Goal: Task Accomplishment & Management: Complete application form

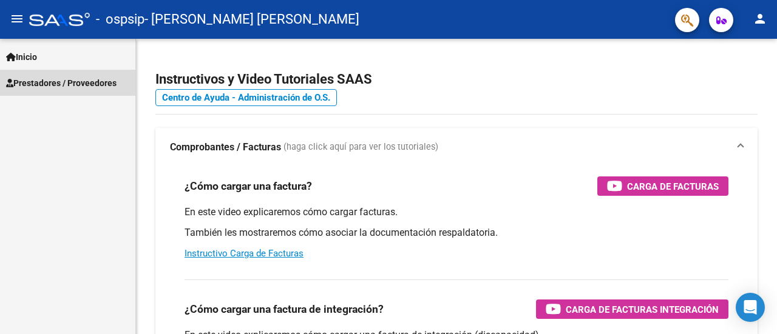
click at [96, 87] on span "Prestadores / Proveedores" at bounding box center [61, 82] width 110 height 13
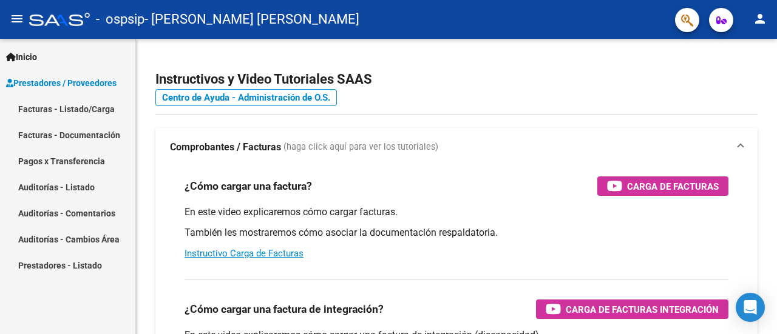
click at [92, 118] on link "Facturas - Listado/Carga" at bounding box center [67, 109] width 135 height 26
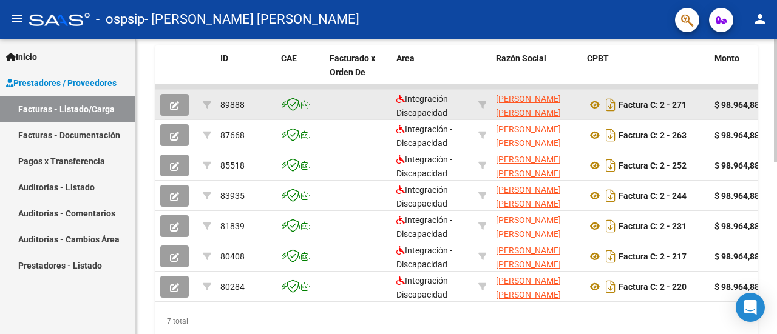
scroll to position [364, 0]
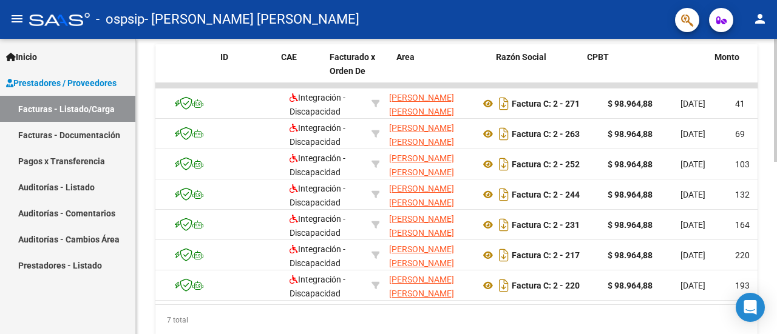
click at [399, 315] on div "7 total" at bounding box center [456, 320] width 602 height 30
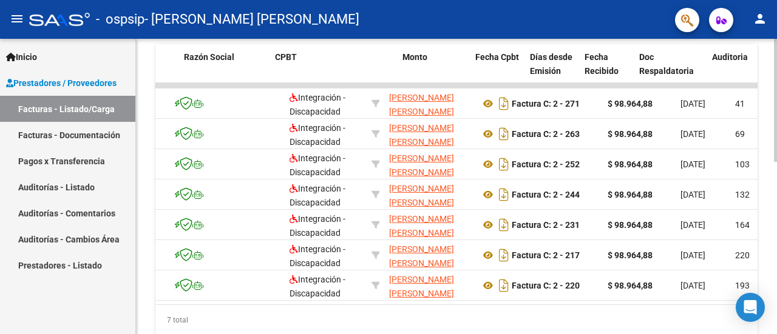
scroll to position [0, 312]
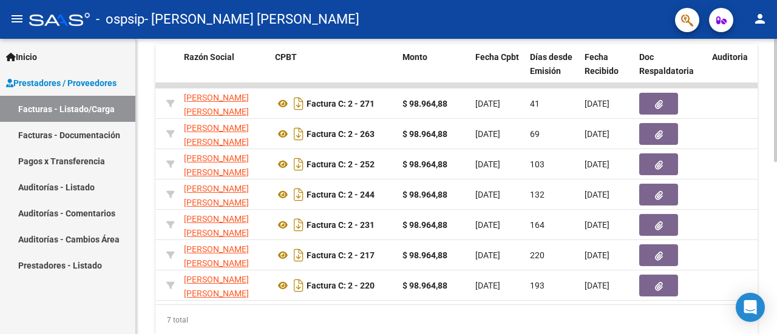
drag, startPoint x: 404, startPoint y: 315, endPoint x: 418, endPoint y: 316, distance: 13.4
click at [418, 316] on div "7 total" at bounding box center [456, 320] width 602 height 30
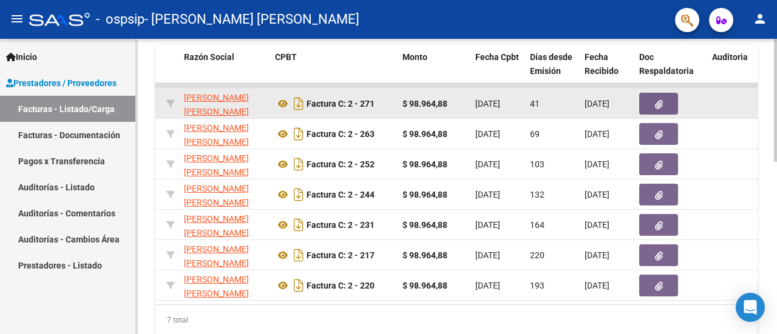
click at [659, 106] on icon "button" at bounding box center [659, 104] width 8 height 9
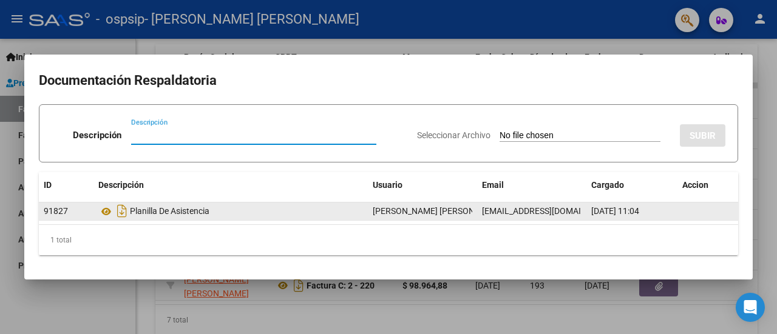
click at [191, 206] on div "Planilla De Asistencia" at bounding box center [230, 211] width 265 height 19
click at [191, 208] on div "Planilla De Asistencia" at bounding box center [230, 211] width 265 height 19
click at [472, 211] on datatable-body-cell "[PERSON_NAME] [PERSON_NAME] -" at bounding box center [422, 212] width 109 height 18
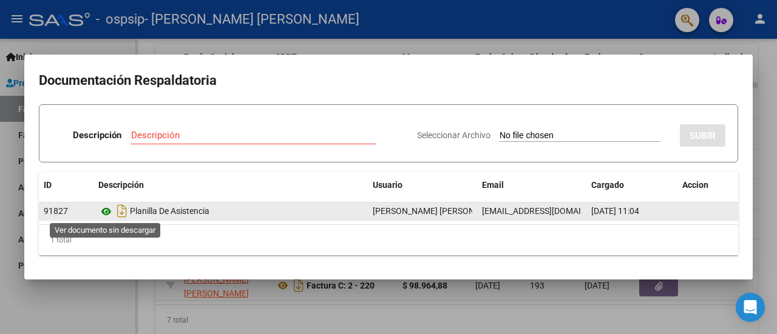
click at [107, 211] on icon at bounding box center [106, 212] width 16 height 15
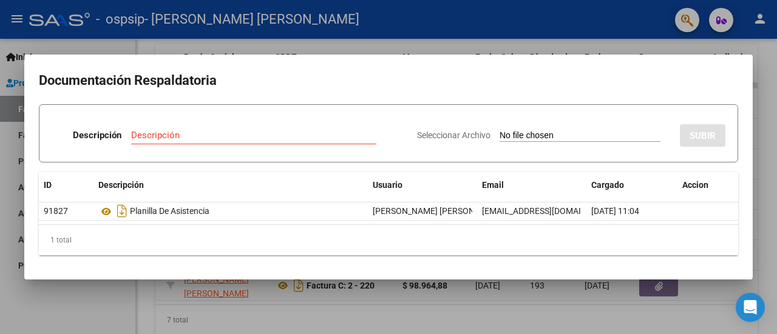
click at [348, 68] on mat-dialog-container "Documentación Respaldatoria Descripción Descripción Seleccionar Archivo SUBIR I…" at bounding box center [388, 167] width 728 height 225
click at [370, 36] on div at bounding box center [388, 167] width 777 height 334
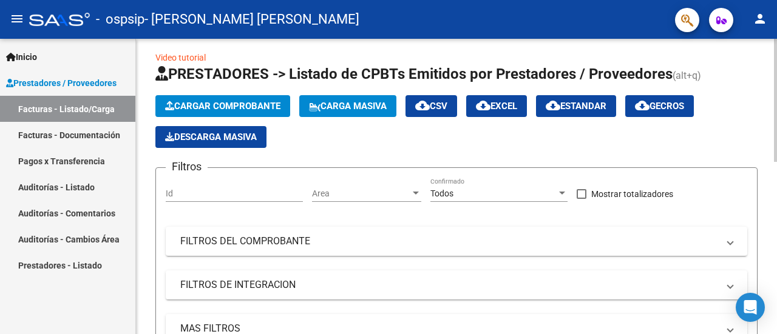
scroll to position [0, 0]
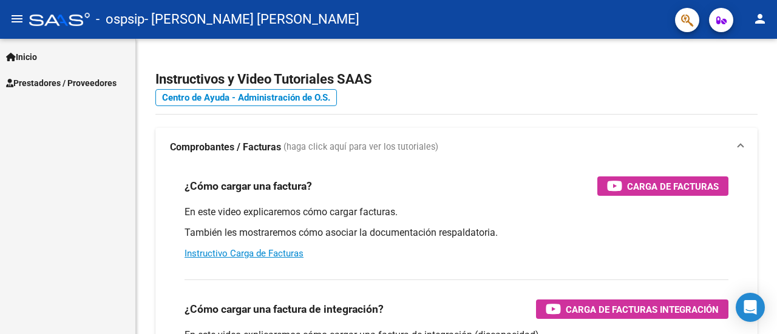
click at [72, 76] on span "Prestadores / Proveedores" at bounding box center [61, 82] width 110 height 13
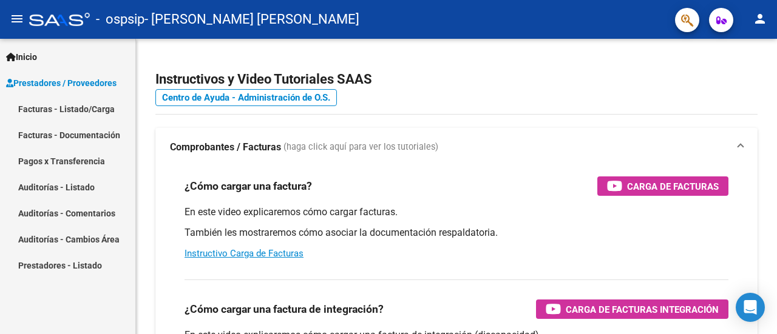
click at [92, 112] on link "Facturas - Listado/Carga" at bounding box center [67, 109] width 135 height 26
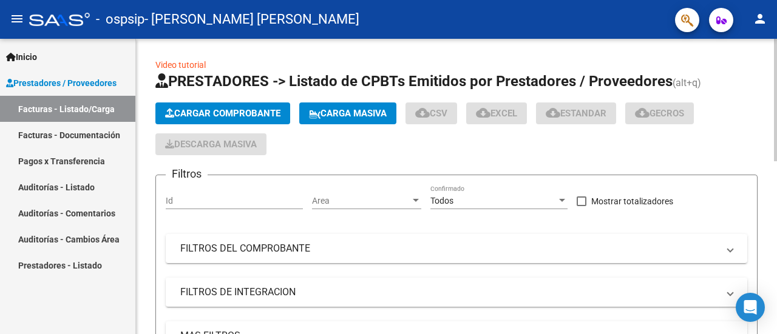
click at [189, 108] on span "Cargar Comprobante" at bounding box center [222, 113] width 115 height 11
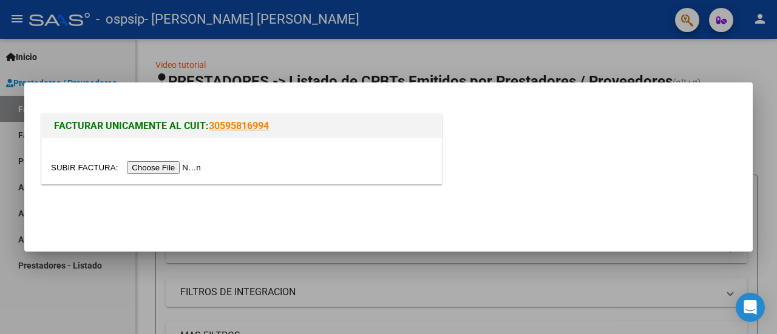
click at [189, 166] on input "file" at bounding box center [128, 167] width 154 height 13
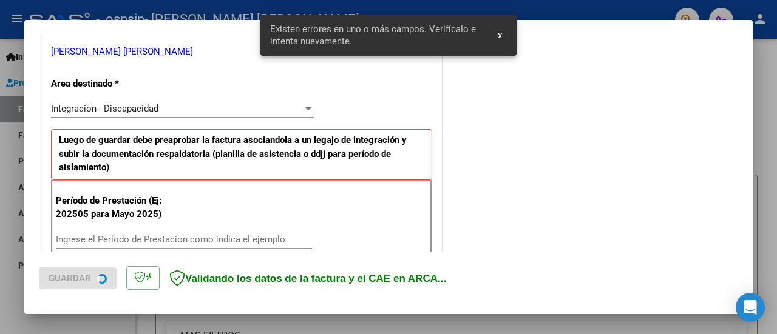
scroll to position [302, 0]
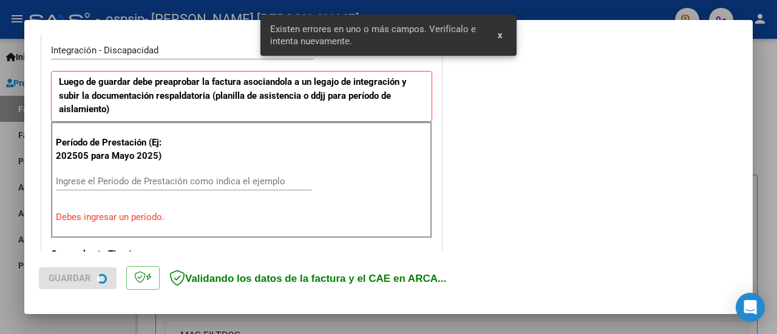
click at [202, 176] on input "Ingrese el Período de Prestación como indica el ejemplo" at bounding box center [184, 181] width 256 height 11
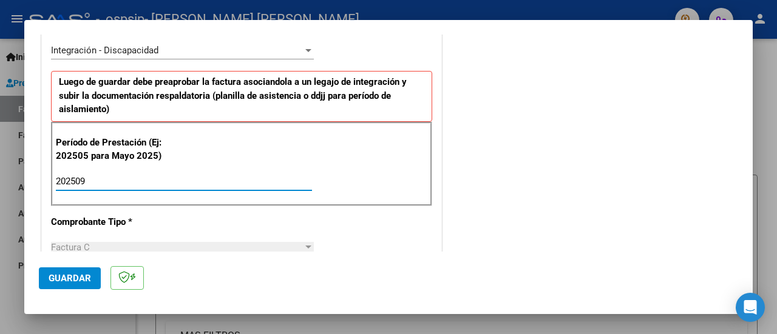
type input "202509"
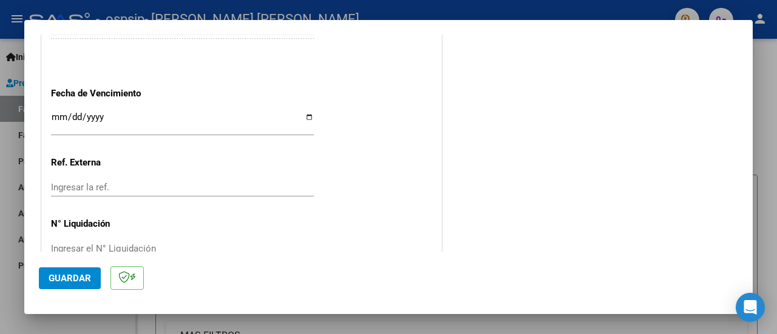
scroll to position [875, 0]
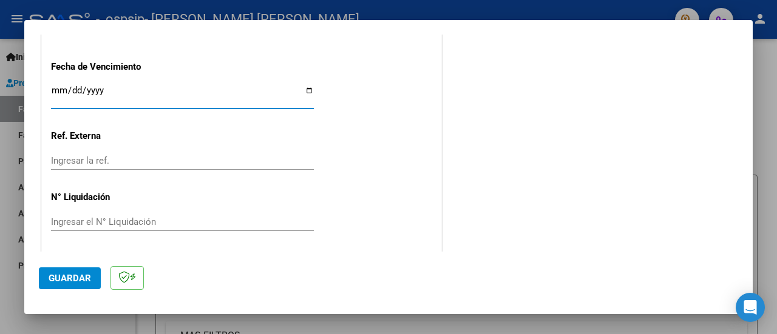
click at [309, 88] on input "Ingresar la fecha" at bounding box center [182, 95] width 263 height 19
click at [308, 88] on input "Ingresar la fecha" at bounding box center [182, 95] width 263 height 19
type input "2025-10-11"
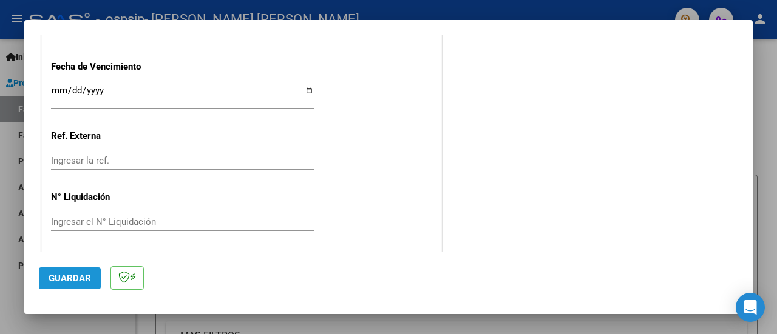
click at [81, 274] on span "Guardar" at bounding box center [70, 278] width 42 height 11
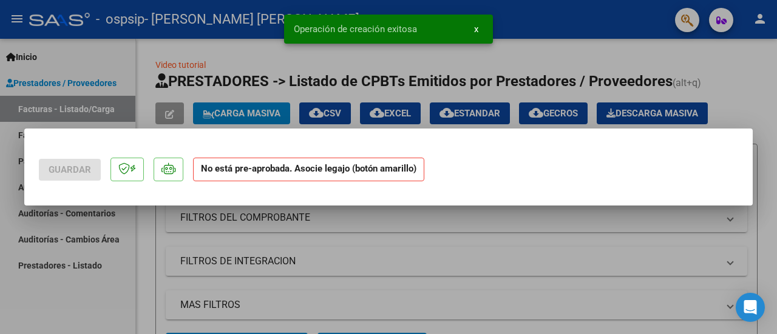
scroll to position [0, 0]
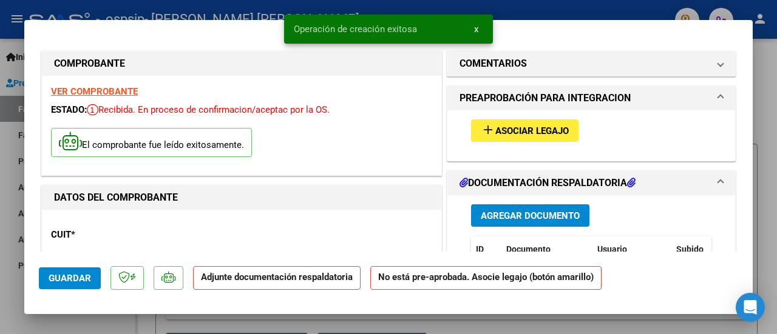
click at [520, 123] on button "add Asociar Legajo" at bounding box center [524, 131] width 107 height 22
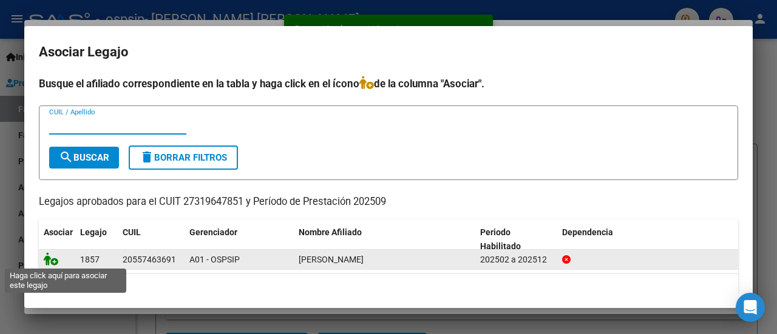
click at [56, 260] on icon at bounding box center [51, 258] width 15 height 13
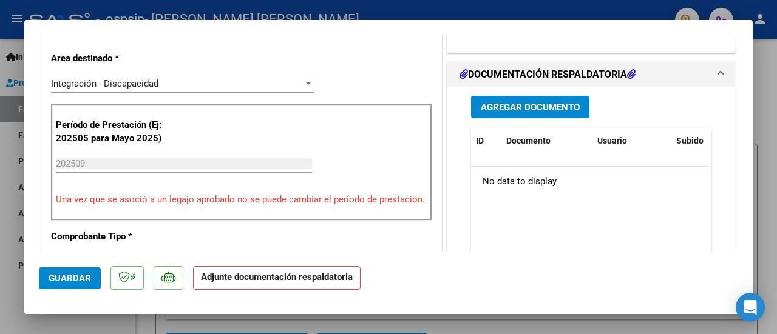
scroll to position [303, 0]
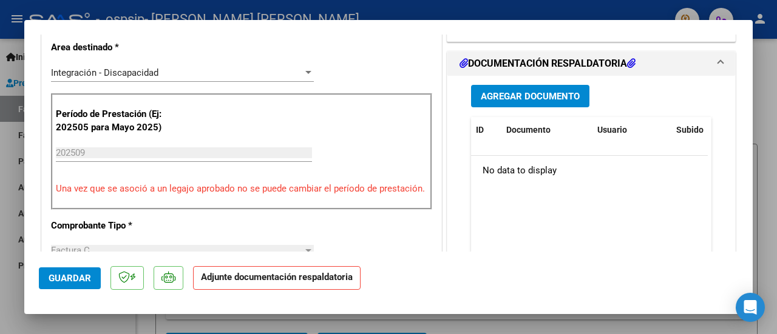
click at [512, 93] on span "Agregar Documento" at bounding box center [530, 96] width 99 height 11
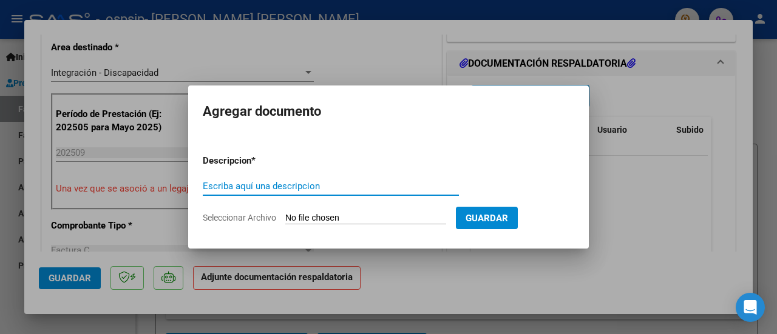
click at [414, 188] on input "Escriba aquí una descripcion" at bounding box center [331, 186] width 256 height 11
type input "planilla de asistencia"
click at [399, 219] on input "Seleccionar Archivo" at bounding box center [365, 219] width 161 height 12
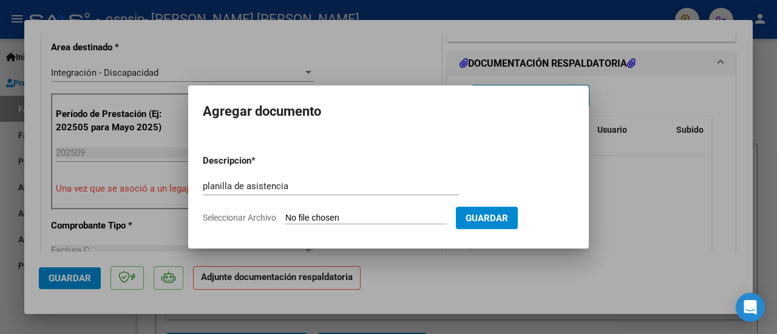
type input "C:\fakepath\Gonzalo septiembre psicom.pdf"
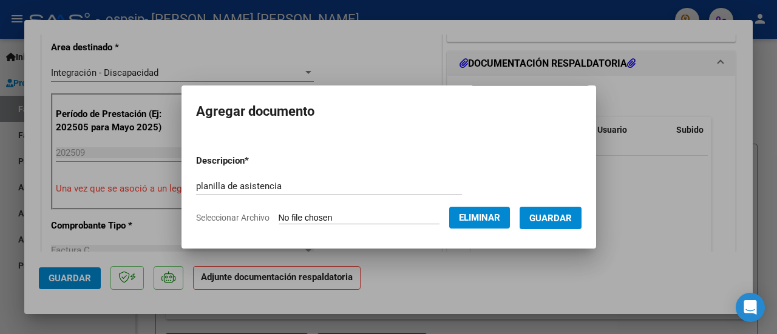
click at [549, 229] on button "Guardar" at bounding box center [551, 218] width 62 height 22
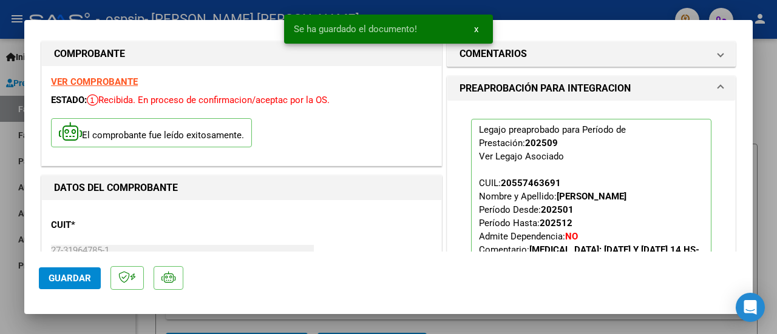
scroll to position [0, 0]
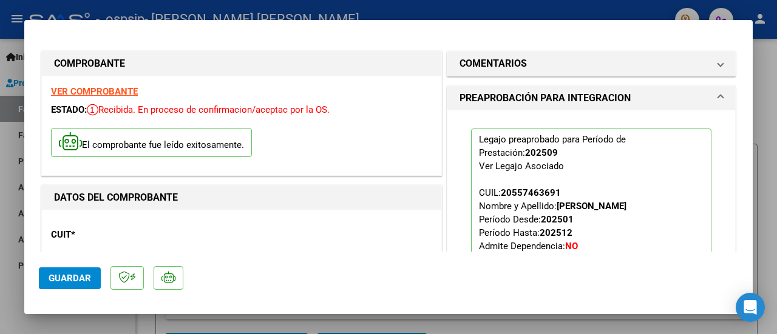
click at [47, 283] on button "Guardar" at bounding box center [70, 279] width 62 height 22
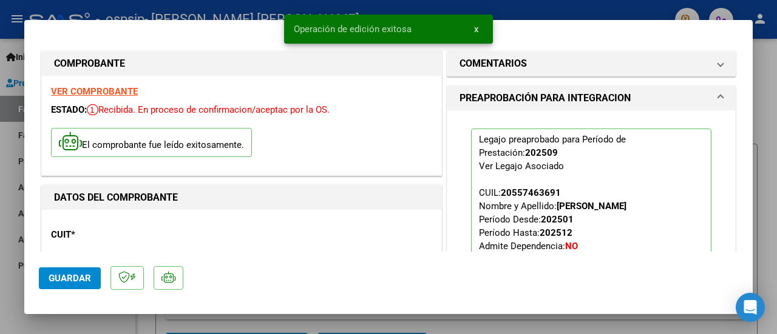
click at [598, 8] on div at bounding box center [388, 167] width 777 height 334
type input "$ 0,00"
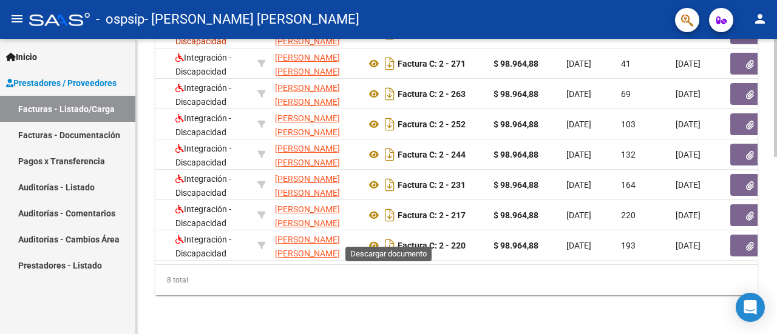
scroll to position [200, 0]
